Goal: Navigation & Orientation: Understand site structure

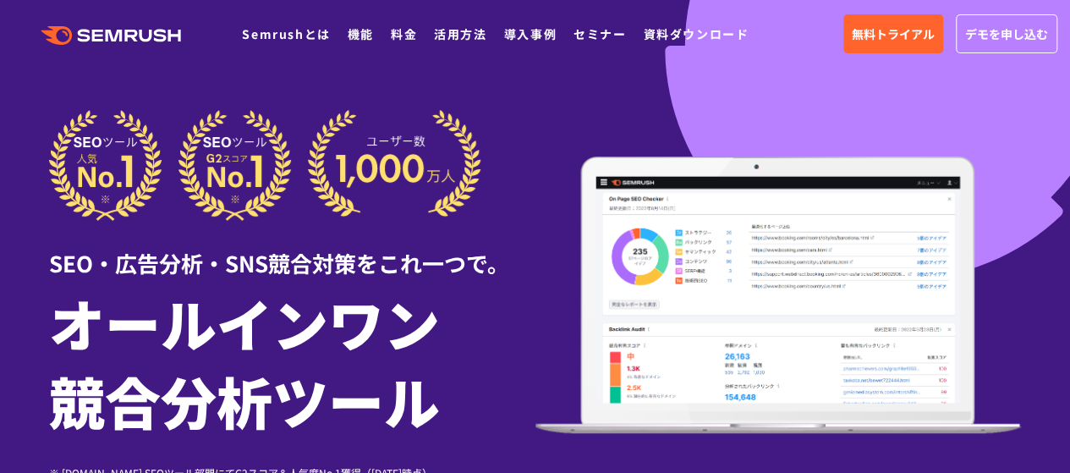
click at [279, 47] on div ".cls {fill: #FF642D;} .cls {fill: #FF642D;} Semrushとは 機能 料金 活用方法 導入事例 セミナー 資料ダウ…" at bounding box center [535, 33] width 1070 height 51
click at [284, 33] on link "Semrushとは" at bounding box center [286, 33] width 88 height 17
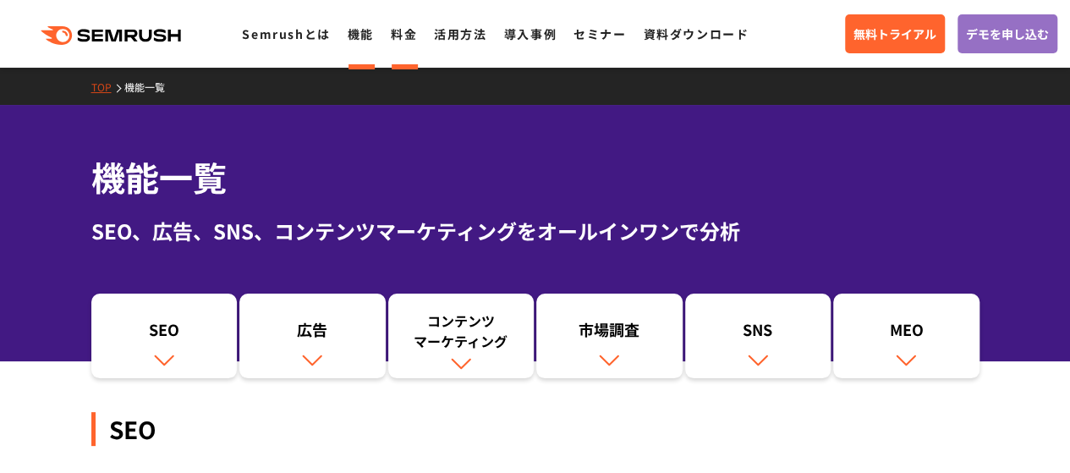
click at [393, 36] on link "料金" at bounding box center [404, 33] width 26 height 17
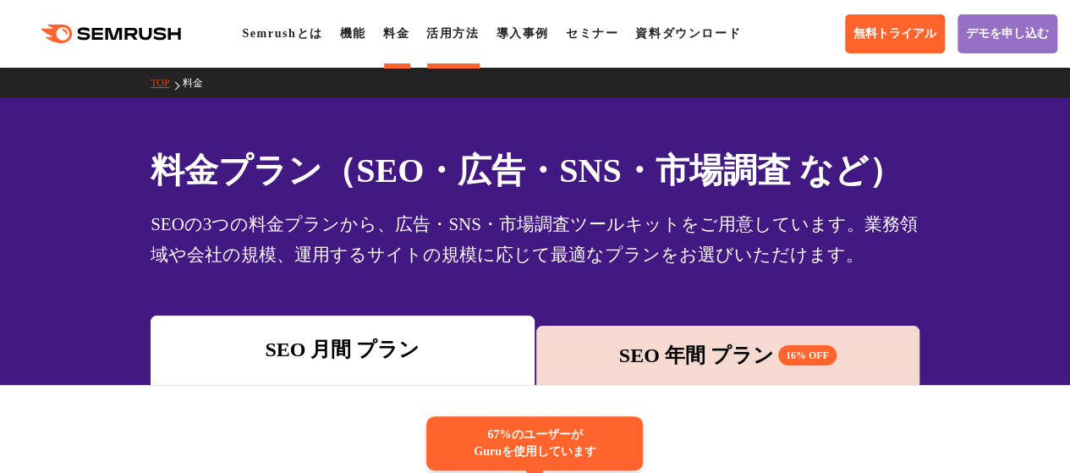
click at [474, 39] on link "活用方法" at bounding box center [452, 33] width 52 height 13
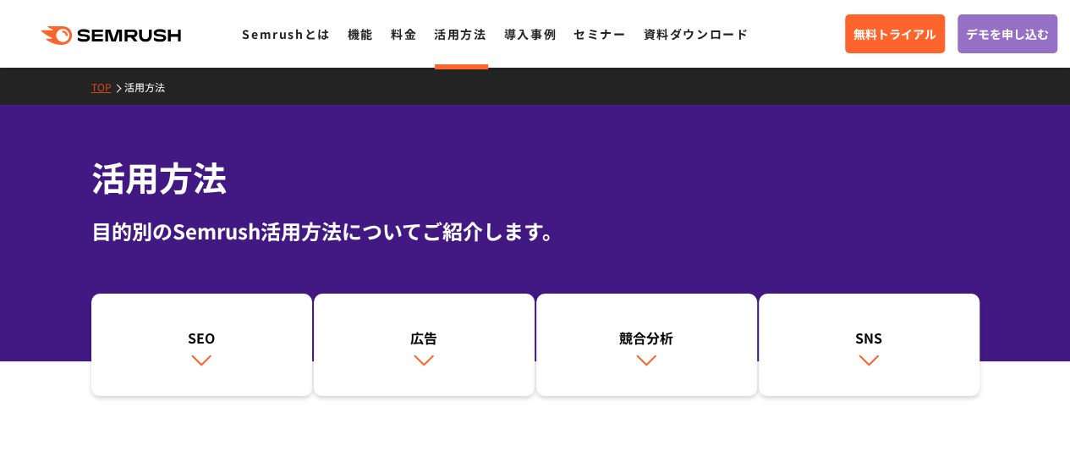
click at [602, 45] on div ".cls {fill: #FF642D;} .cls {fill: #FF642D;} Semrushとは 機能 料金 活用方法 導入事例 セミナー 資料ダウ…" at bounding box center [382, 34] width 765 height 22
click at [603, 38] on link "セミナー" at bounding box center [599, 33] width 52 height 17
